Goal: Transaction & Acquisition: Purchase product/service

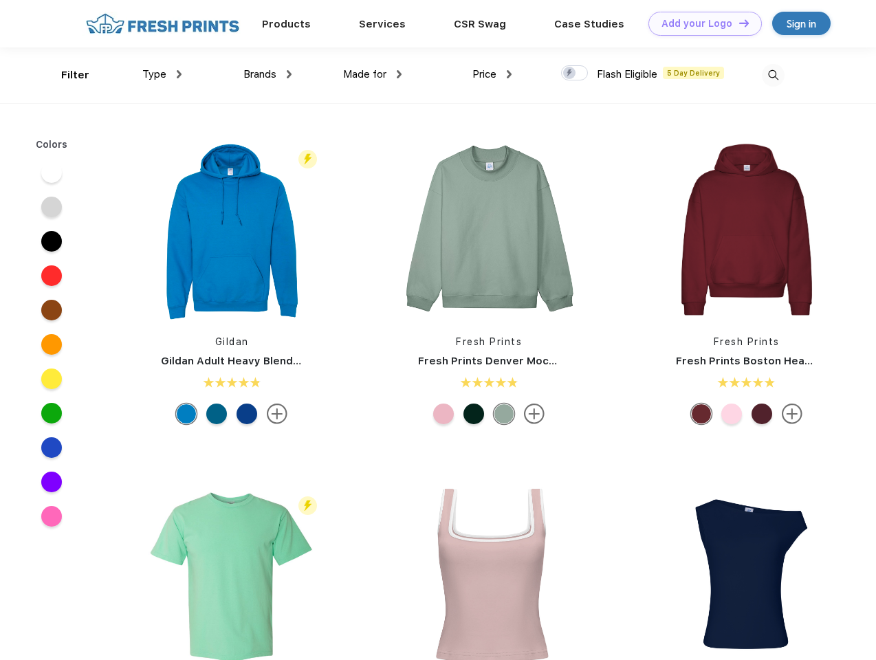
scroll to position [1, 0]
click at [700, 23] on link "Add your Logo Design Tool" at bounding box center [704, 24] width 113 height 24
click at [0, 0] on div "Design Tool" at bounding box center [0, 0] width 0 height 0
click at [738, 23] on link "Add your Logo Design Tool" at bounding box center [704, 24] width 113 height 24
click at [66, 75] on div "Filter" at bounding box center [75, 75] width 28 height 16
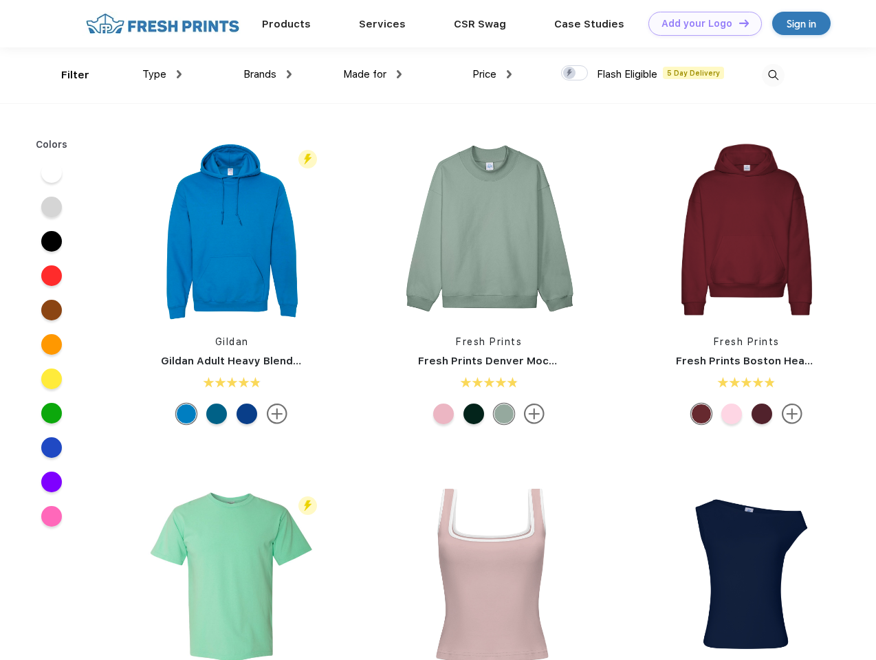
click at [162, 74] on span "Type" at bounding box center [154, 74] width 24 height 12
click at [267, 74] on span "Brands" at bounding box center [259, 74] width 33 height 12
click at [373, 74] on span "Made for" at bounding box center [364, 74] width 43 height 12
click at [492, 74] on span "Price" at bounding box center [484, 74] width 24 height 12
click at [575, 74] on div at bounding box center [574, 72] width 27 height 15
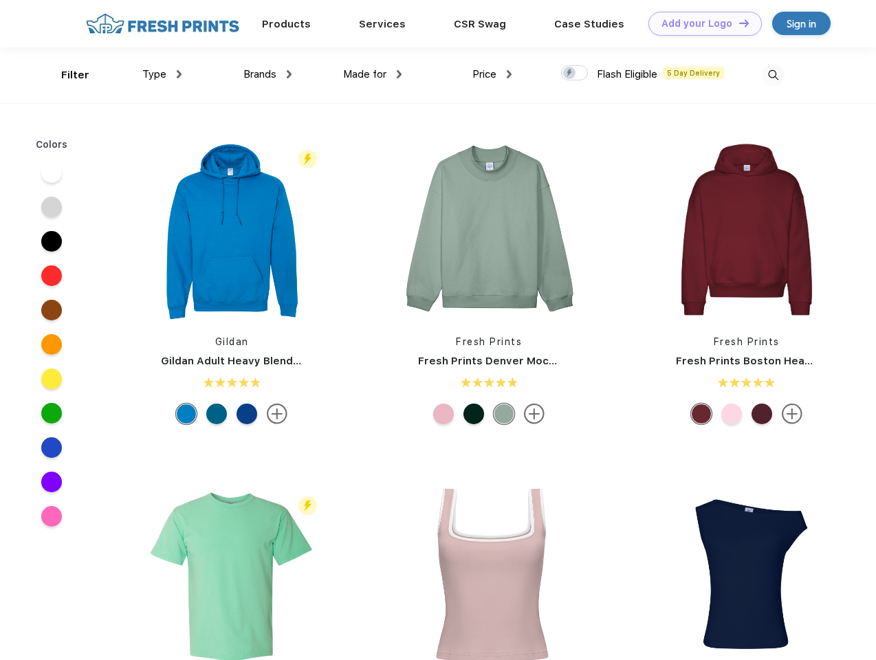
click at [570, 74] on input "checkbox" at bounding box center [565, 69] width 9 height 9
click at [773, 75] on img at bounding box center [773, 75] width 23 height 23
